Goal: Task Accomplishment & Management: Complete application form

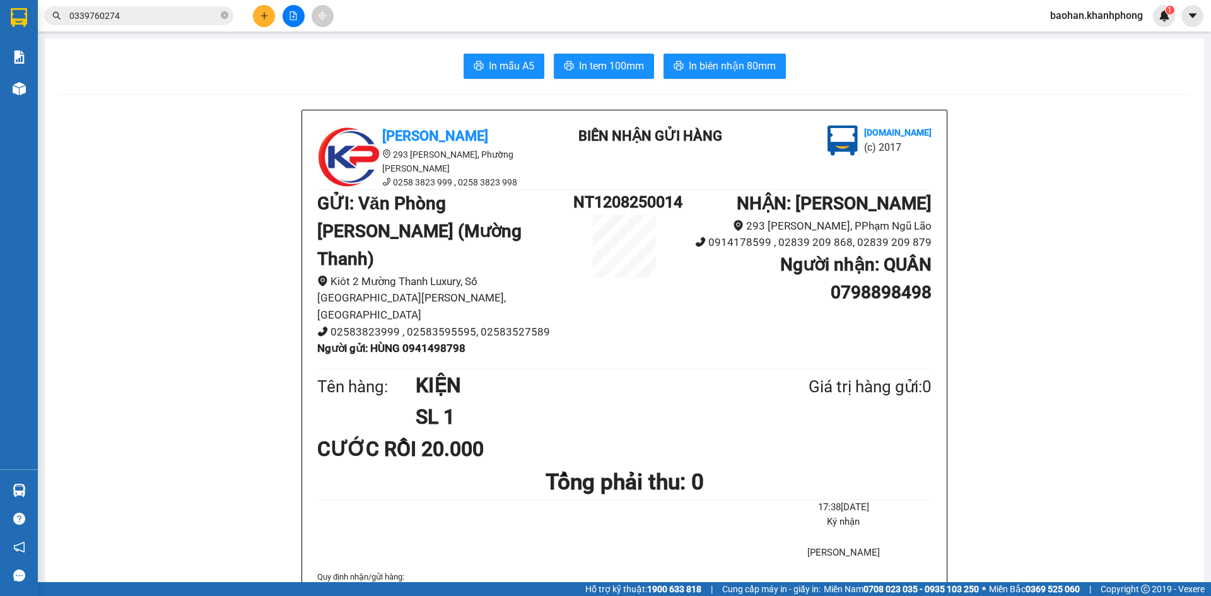
click at [194, 13] on input "0339760274" at bounding box center [143, 16] width 149 height 14
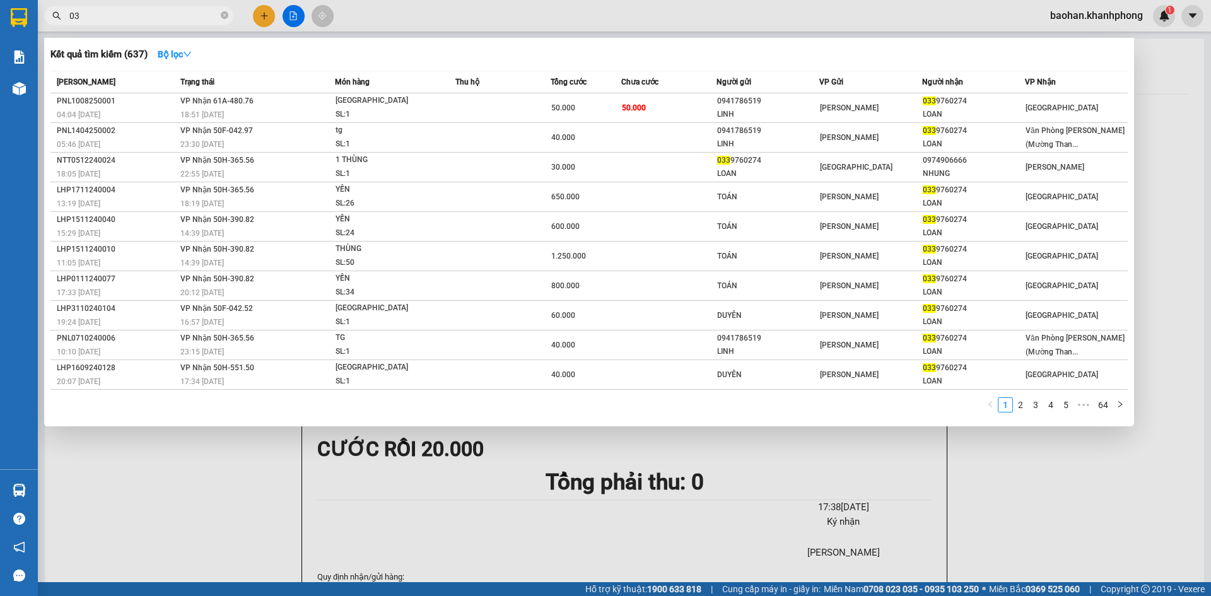
type input "0"
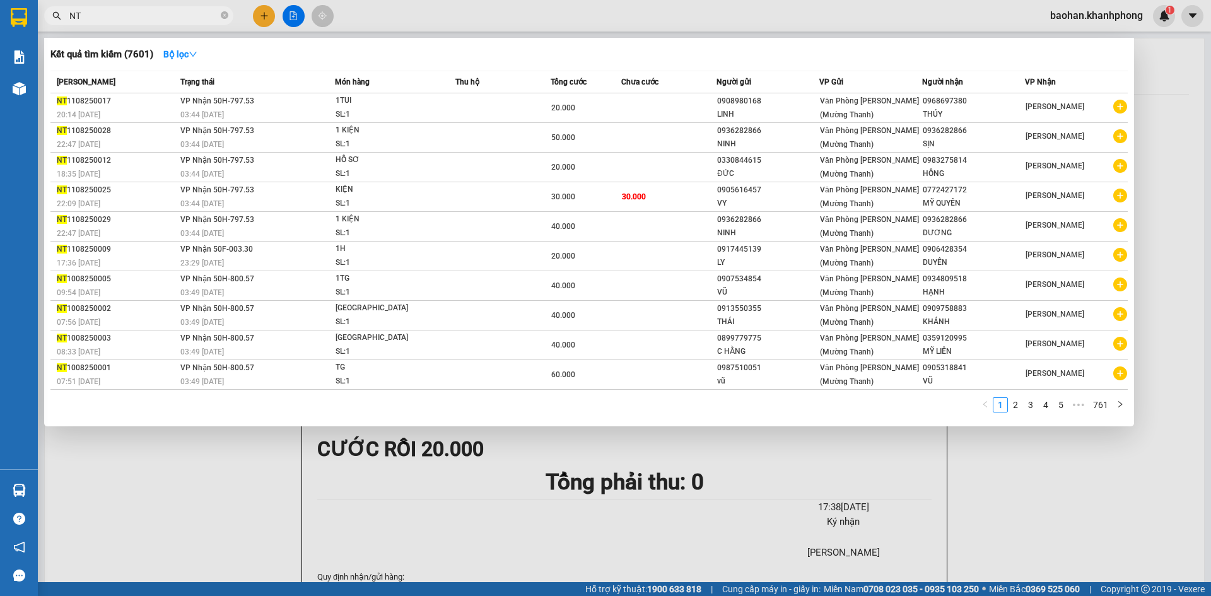
type input "N"
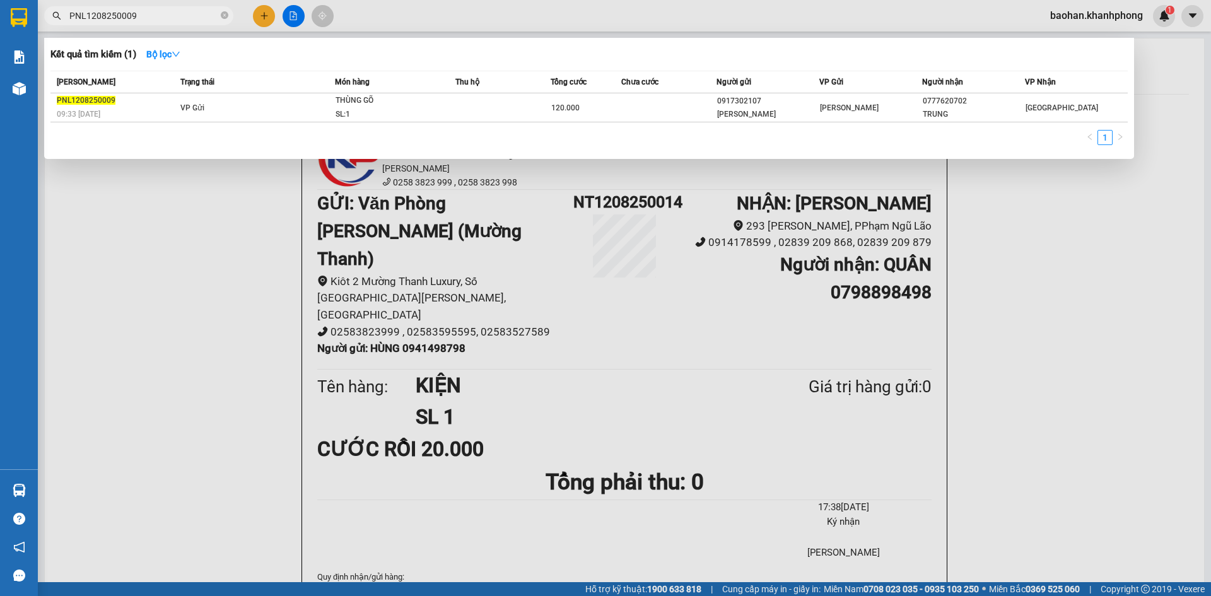
type input "PNL1208250009"
click at [265, 15] on div at bounding box center [605, 298] width 1211 height 596
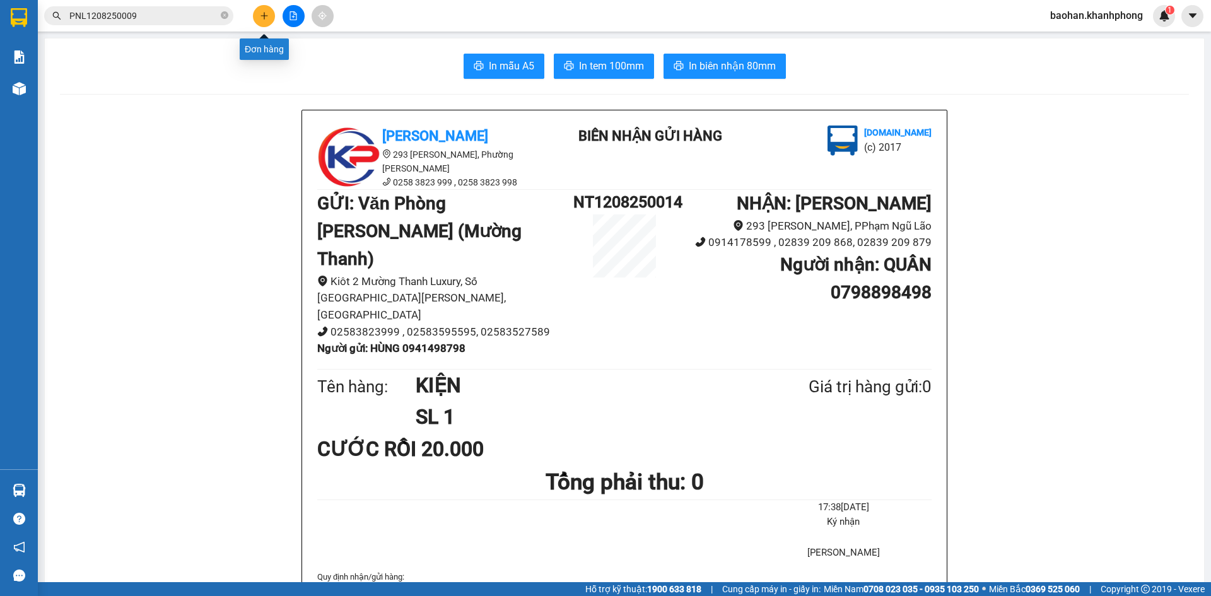
click at [265, 15] on icon "plus" at bounding box center [264, 15] width 9 height 9
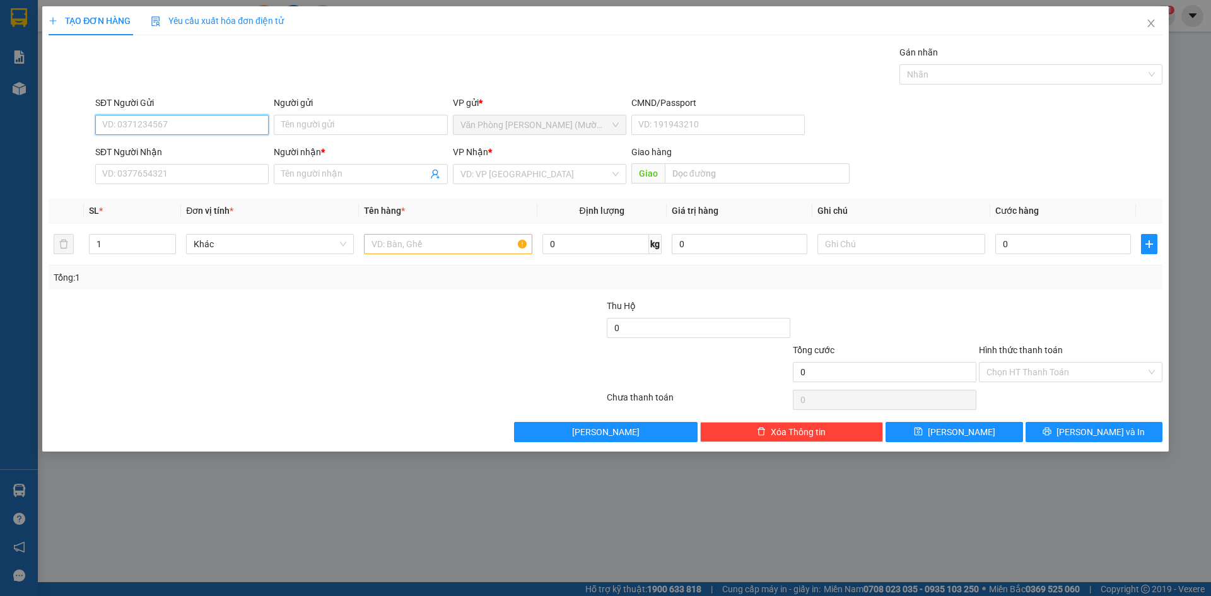
paste input "0326041253"
type input "0326041253"
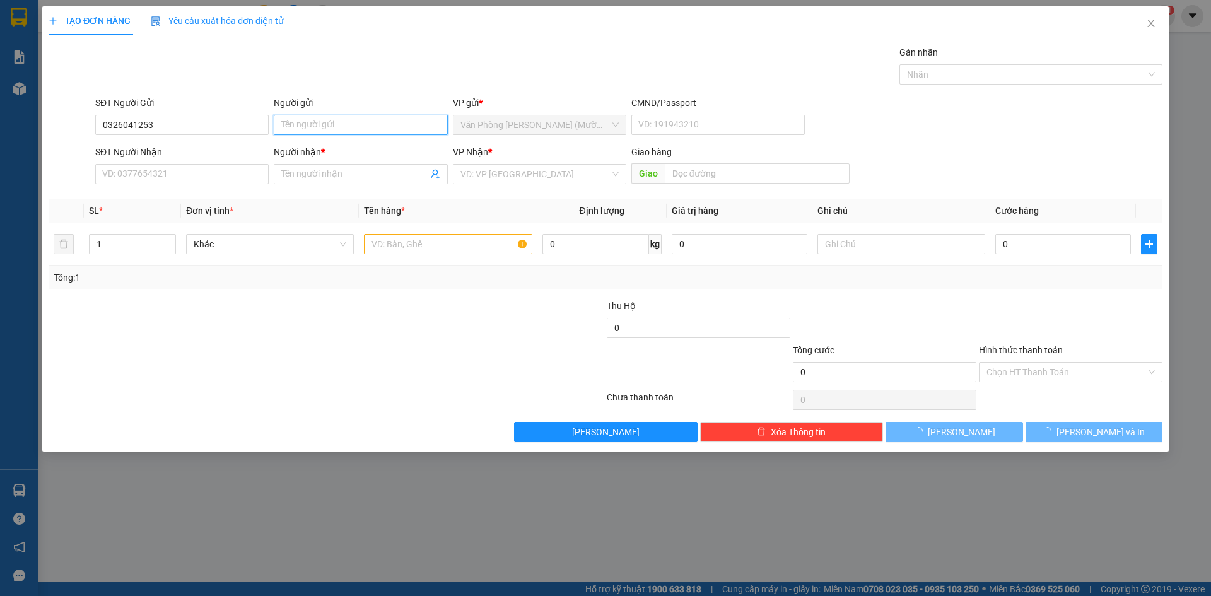
click at [296, 120] on input "Người gửi" at bounding box center [360, 125] width 173 height 20
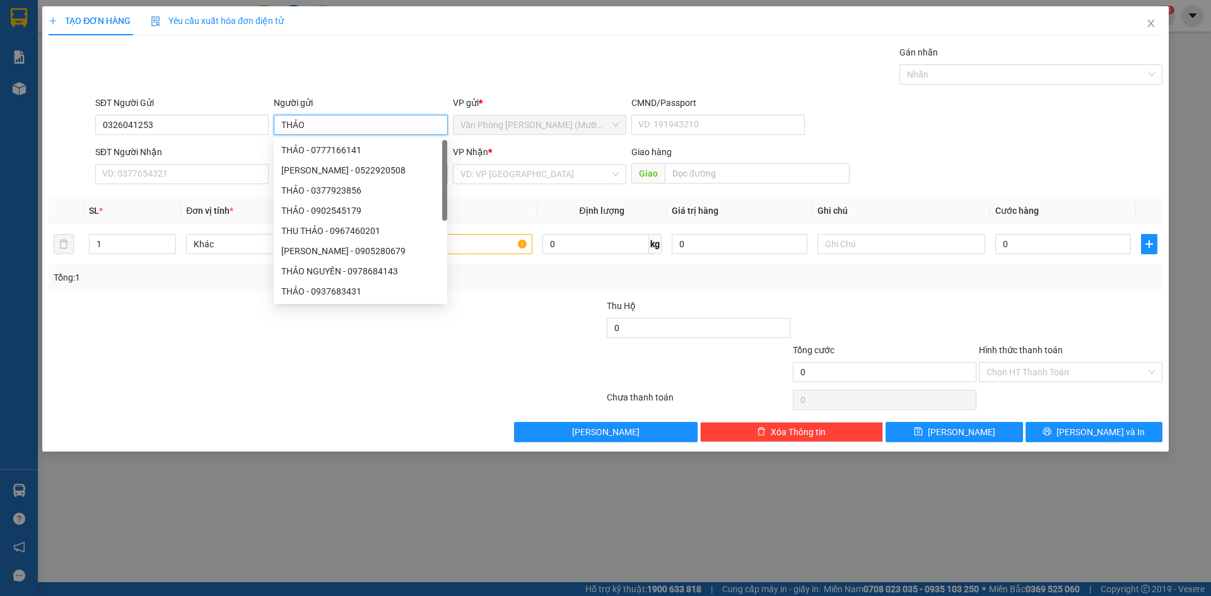
type input "THẢO"
click at [231, 184] on div "SĐT Người Nhận VD: 0377654321" at bounding box center [181, 167] width 173 height 44
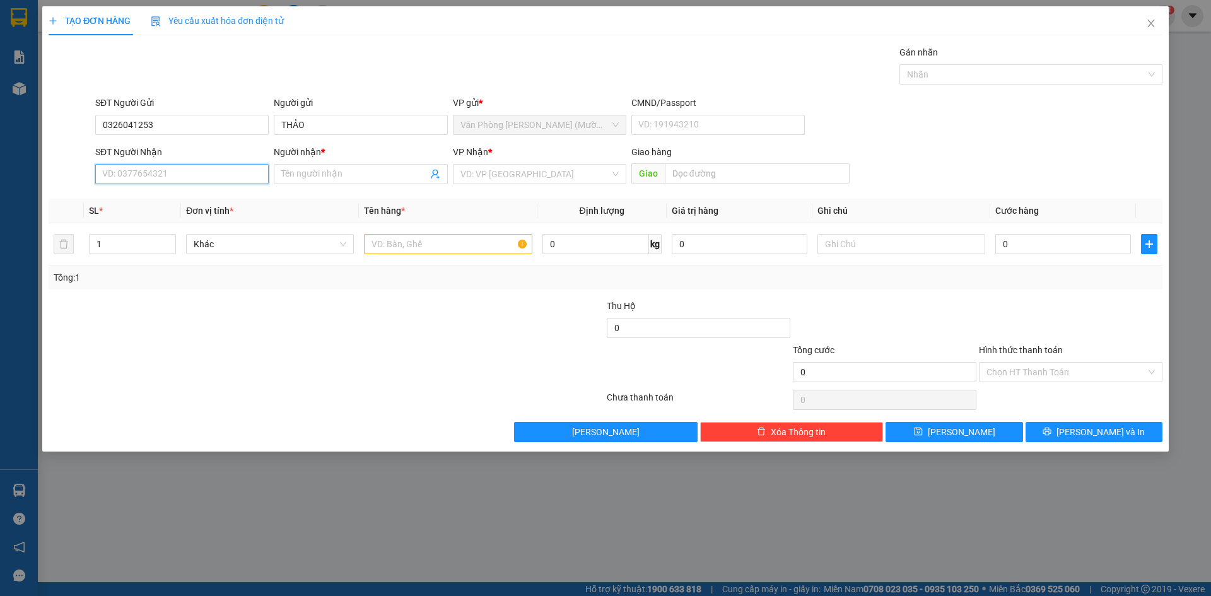
click at [231, 181] on input "SĐT Người Nhận" at bounding box center [181, 174] width 173 height 20
paste input "0326041253"
type input "0326041253"
click at [289, 169] on input "Người nhận *" at bounding box center [354, 174] width 146 height 14
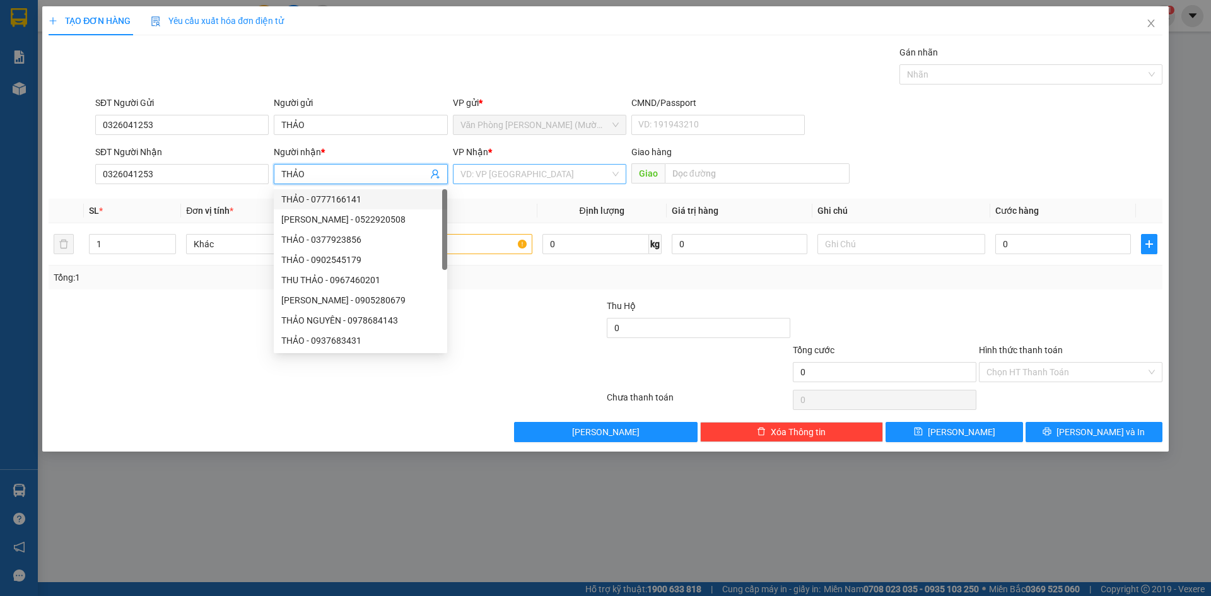
type input "THẢO"
click at [483, 175] on input "search" at bounding box center [534, 174] width 149 height 19
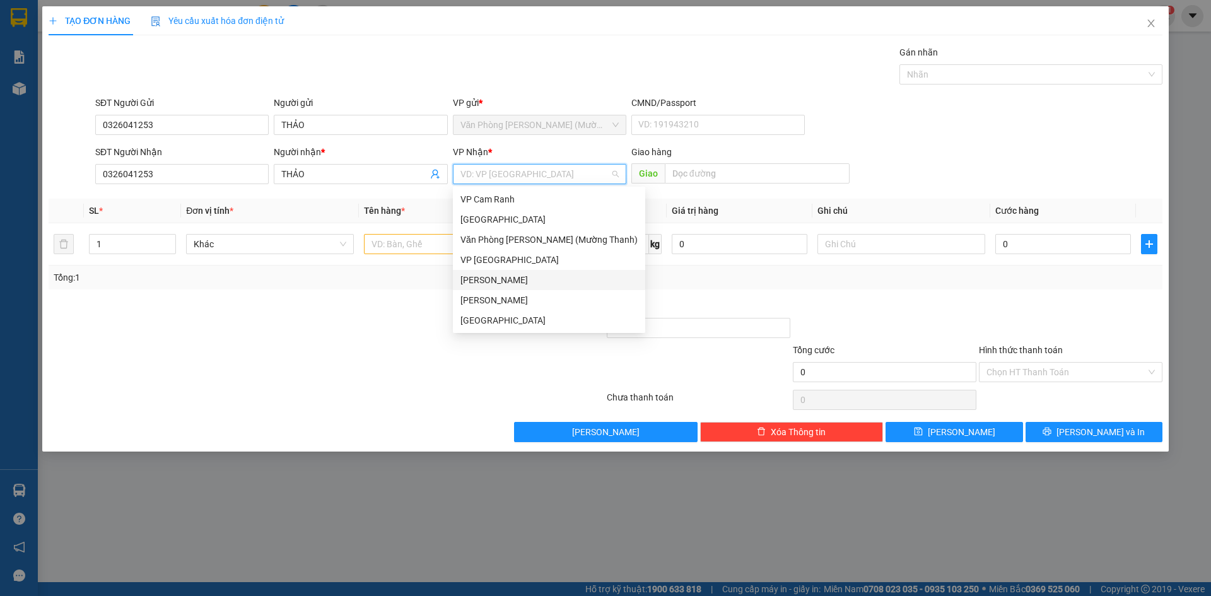
click at [482, 289] on div "[PERSON_NAME]" at bounding box center [549, 280] width 192 height 20
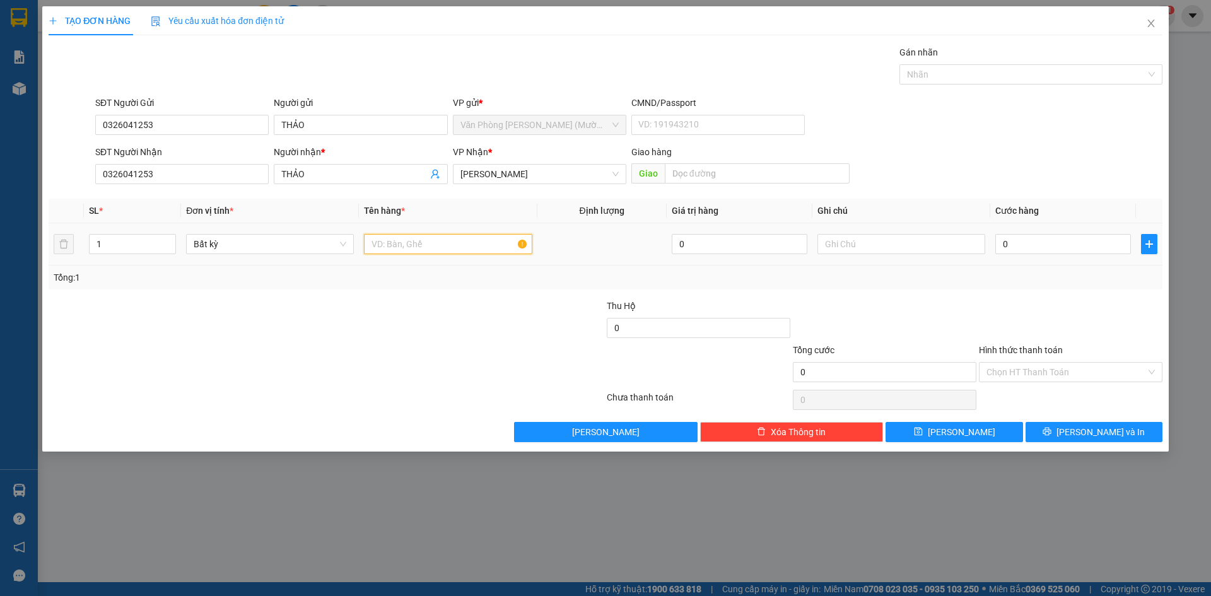
click at [430, 245] on input "text" at bounding box center [448, 244] width 168 height 20
type input "81B3 - 23473"
click at [1004, 249] on input "0" at bounding box center [1063, 244] width 136 height 20
type input "4"
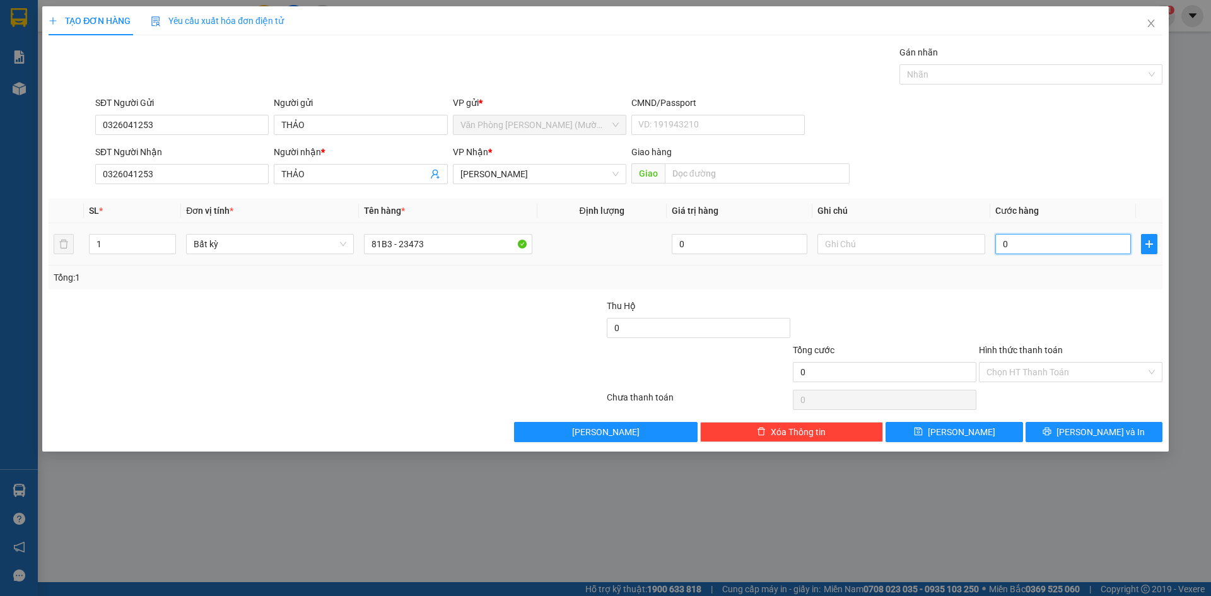
type input "4"
type input "40"
type input "400"
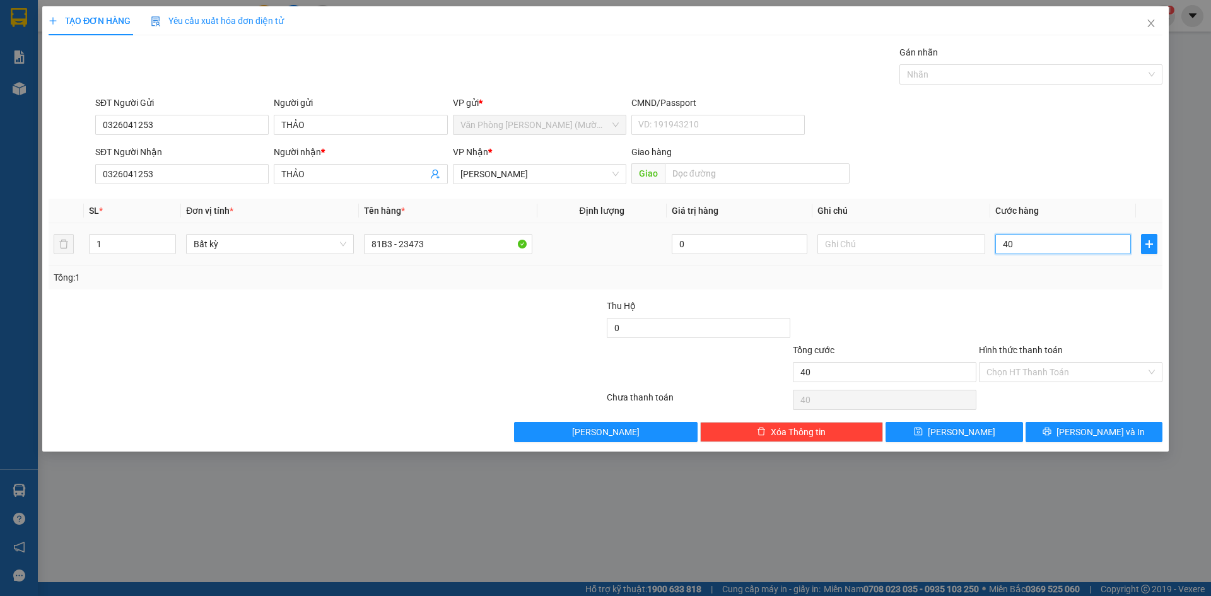
type input "400"
type input "400.000"
click at [1044, 312] on div at bounding box center [1070, 321] width 186 height 44
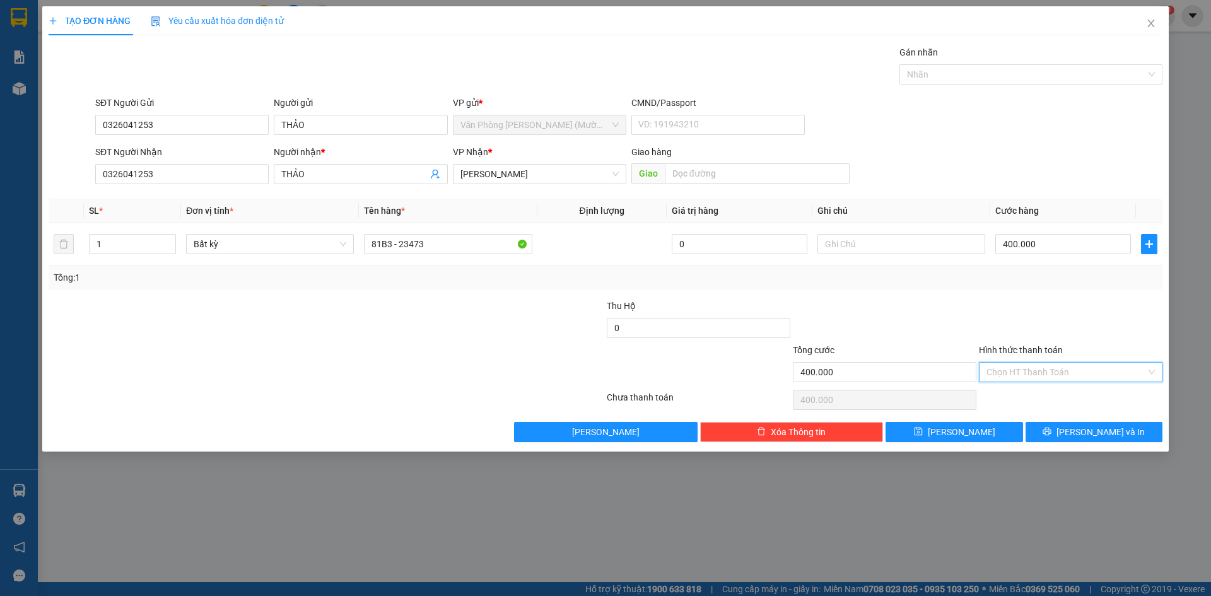
click at [1036, 378] on input "Hình thức thanh toán" at bounding box center [1066, 372] width 160 height 19
drag, startPoint x: 1035, startPoint y: 389, endPoint x: 1055, endPoint y: 424, distance: 39.8
click at [1035, 390] on div "Tại văn phòng" at bounding box center [1071, 397] width 184 height 20
type input "0"
click at [1062, 433] on button "[PERSON_NAME] và In" at bounding box center [1093, 432] width 137 height 20
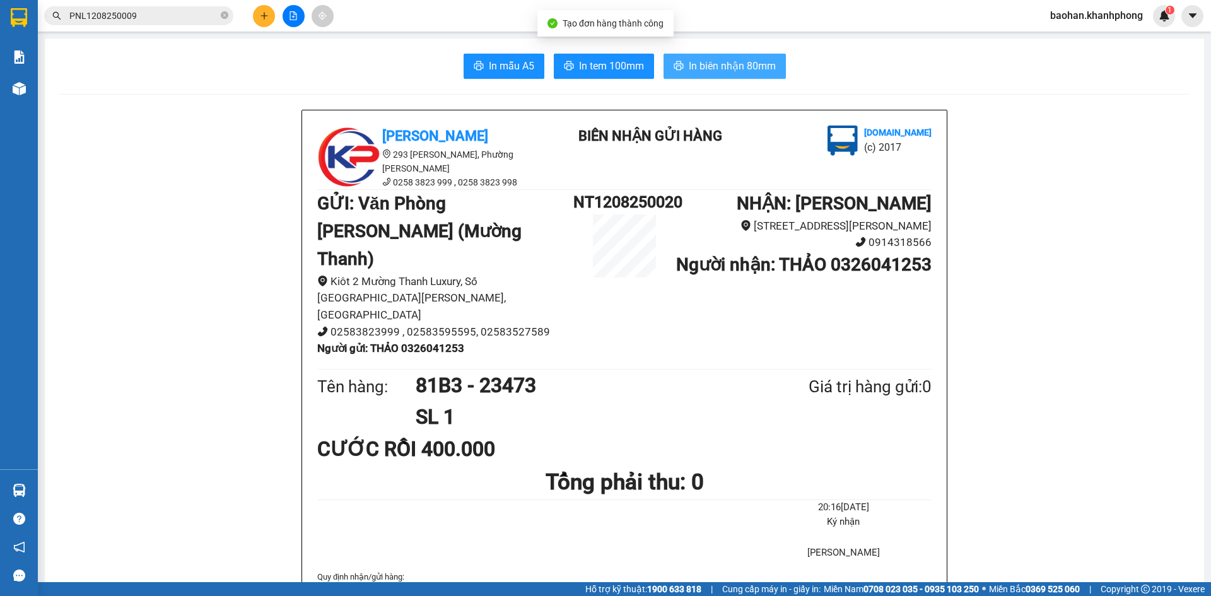
click at [766, 64] on span "In biên nhận 80mm" at bounding box center [732, 66] width 87 height 16
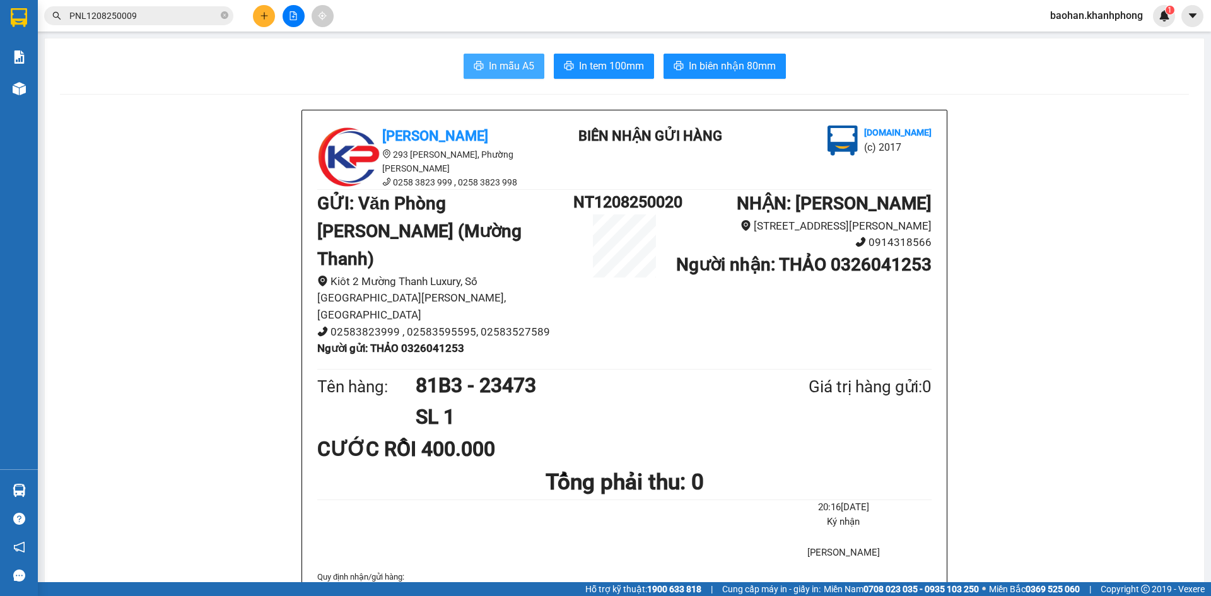
click at [492, 76] on button "In mẫu A5" at bounding box center [503, 66] width 81 height 25
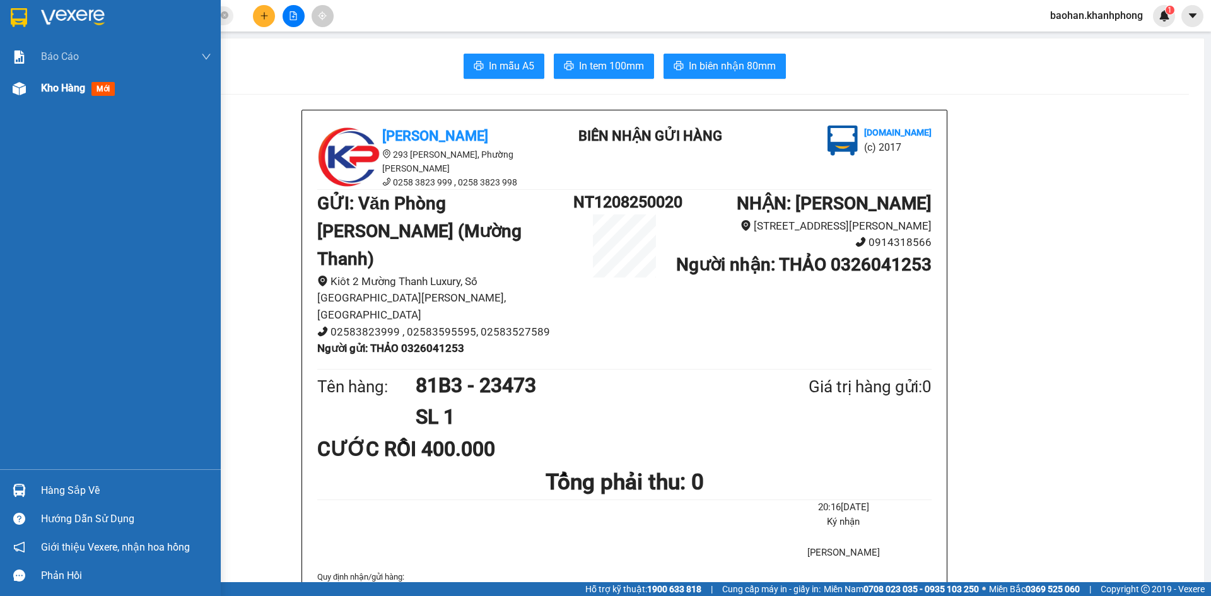
click at [62, 90] on span "Kho hàng" at bounding box center [63, 88] width 44 height 12
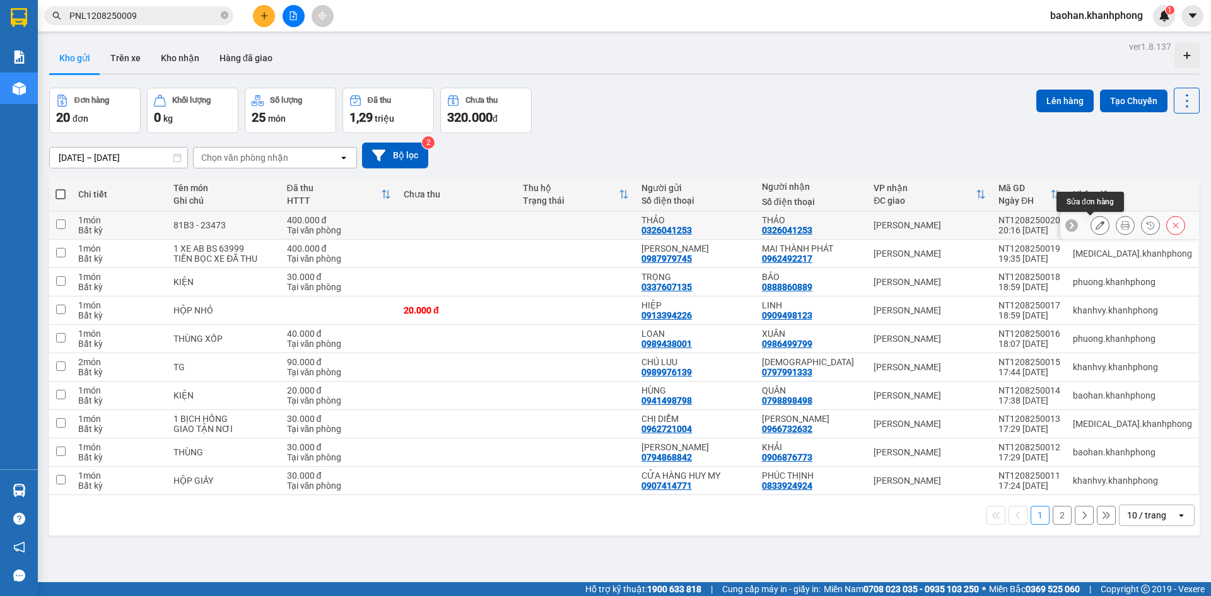
click at [1095, 223] on icon at bounding box center [1099, 225] width 9 height 9
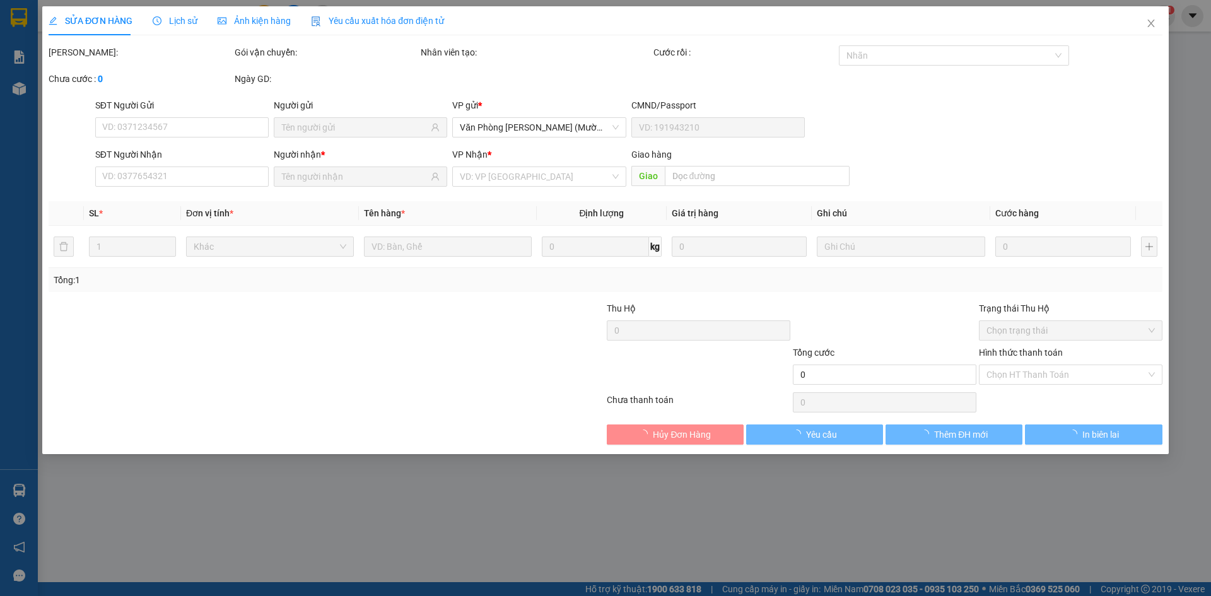
type input "0326041253"
type input "400.000"
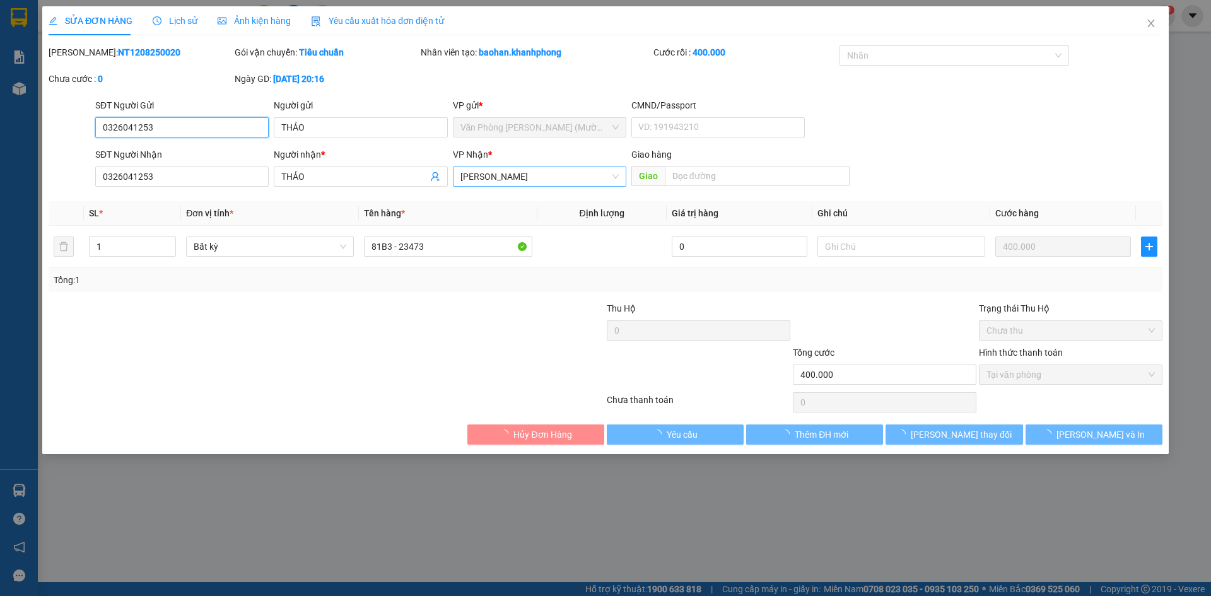
click at [555, 175] on span "[PERSON_NAME]" at bounding box center [539, 176] width 158 height 19
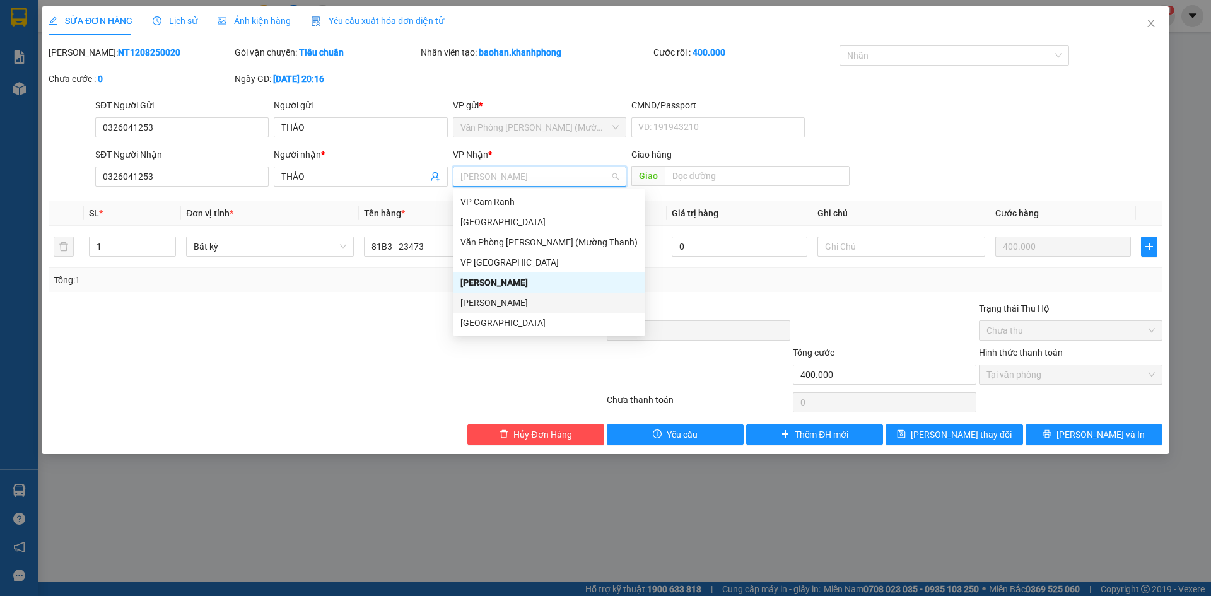
click at [512, 301] on div "[PERSON_NAME]" at bounding box center [548, 303] width 177 height 14
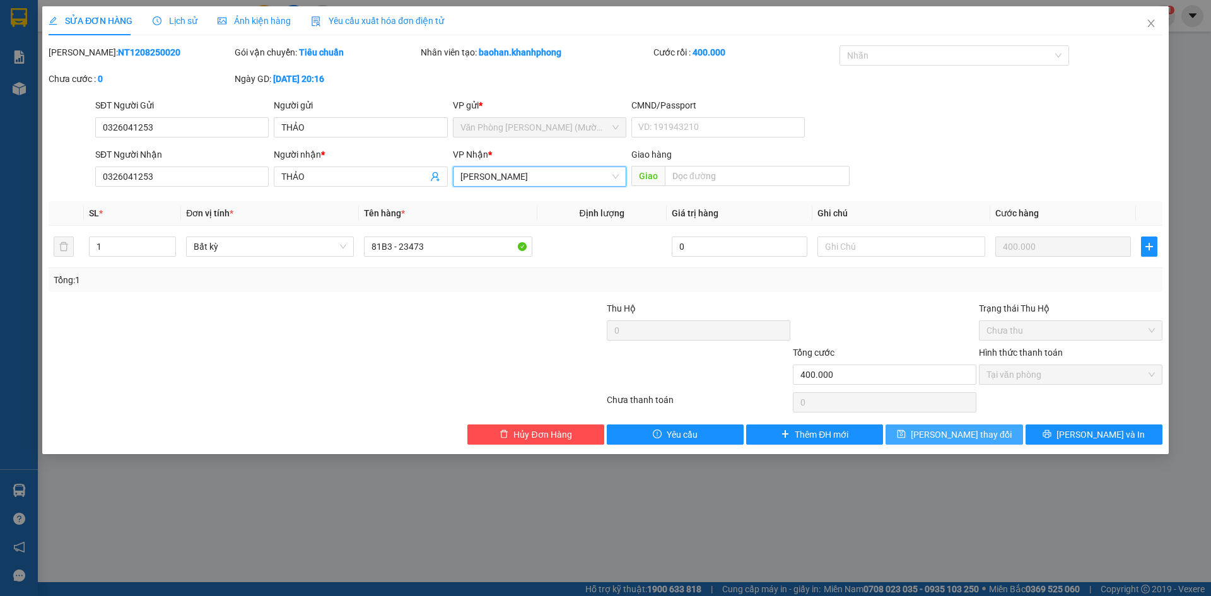
click at [964, 431] on span "[PERSON_NAME] thay đổi" at bounding box center [961, 435] width 101 height 14
